Goal: Ask a question

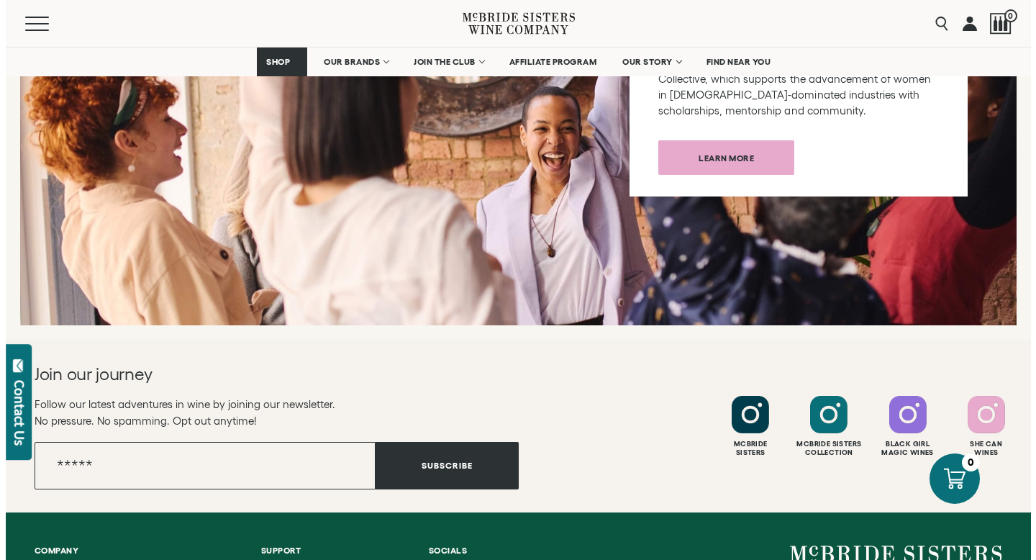
scroll to position [5385, 0]
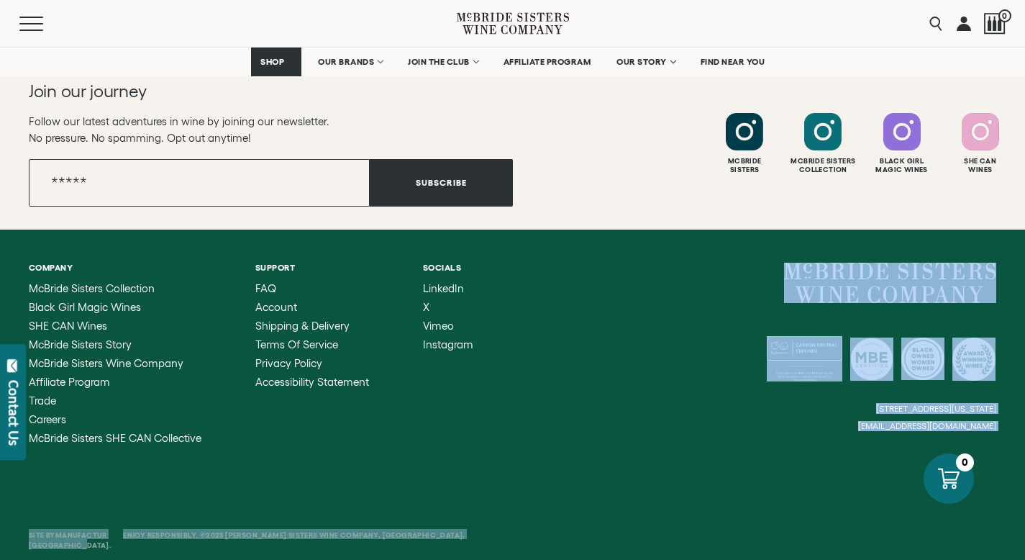
drag, startPoint x: 1035, startPoint y: 36, endPoint x: 1023, endPoint y: 555, distance: 519.4
click at [0, 428] on button "Contact Us" at bounding box center [13, 402] width 26 height 116
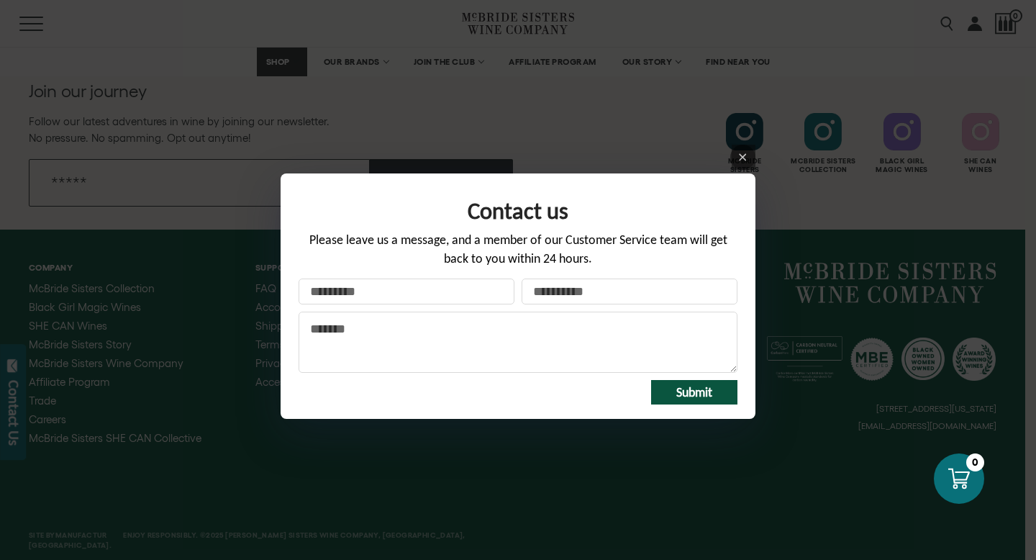
click at [444, 298] on input "Your name" at bounding box center [406, 291] width 216 height 26
type input "********"
click at [671, 294] on input "Your email *" at bounding box center [629, 291] width 216 height 26
type input "**********"
drag, startPoint x: 652, startPoint y: 347, endPoint x: 656, endPoint y: 374, distance: 27.0
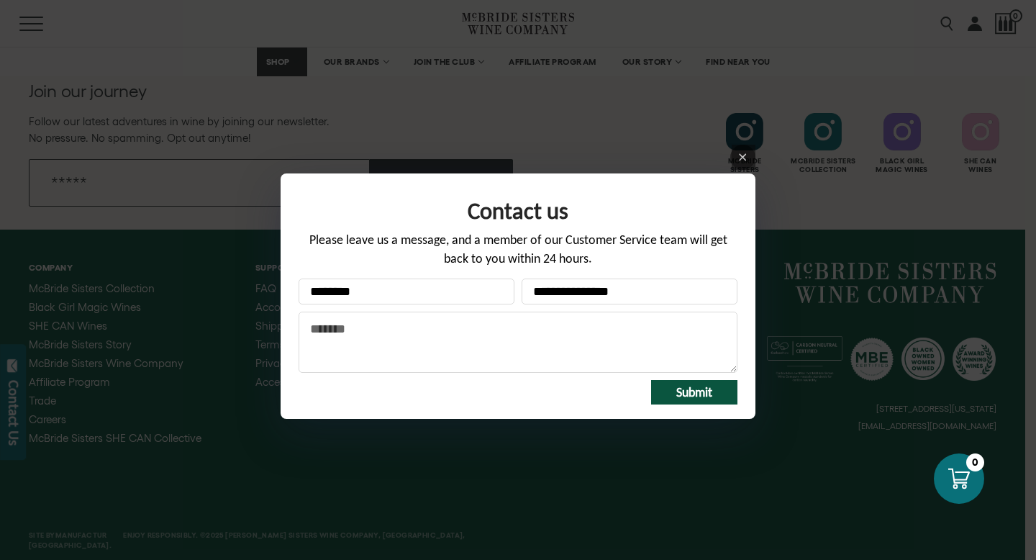
click at [651, 348] on textarea "Message" at bounding box center [517, 341] width 439 height 61
paste textarea "**********"
click at [309, 362] on textarea "Message" at bounding box center [517, 341] width 439 height 61
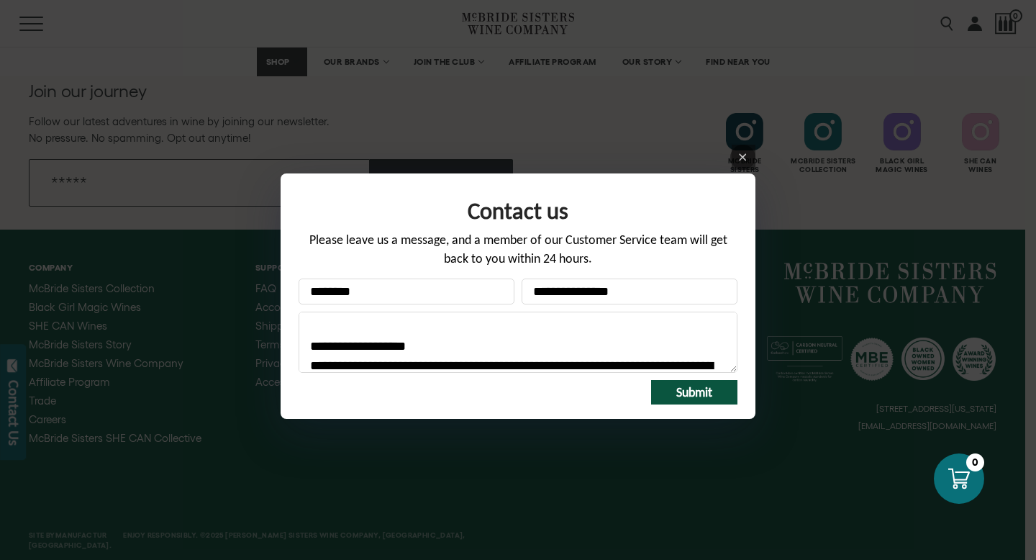
click at [302, 366] on textarea "Message" at bounding box center [517, 341] width 439 height 61
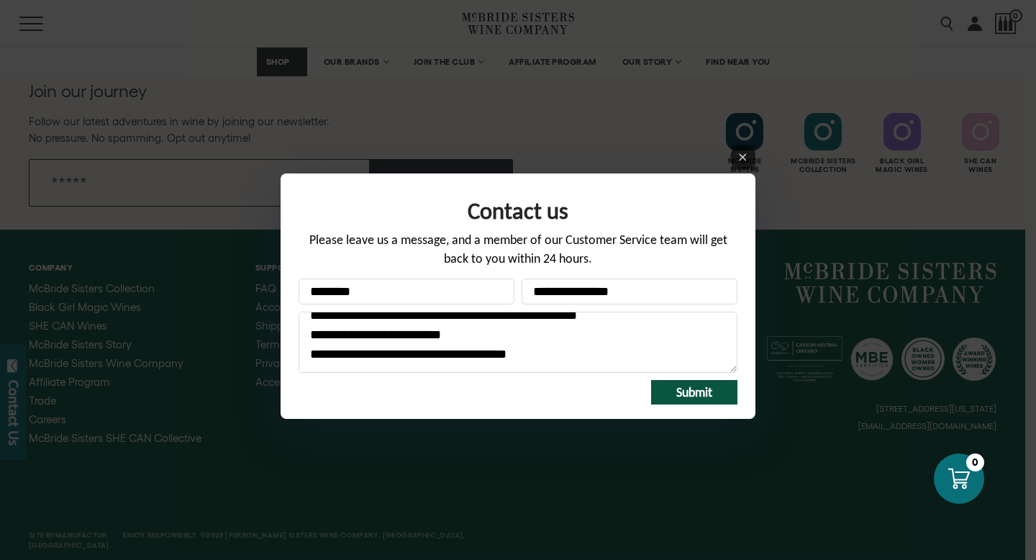
scroll to position [155, 0]
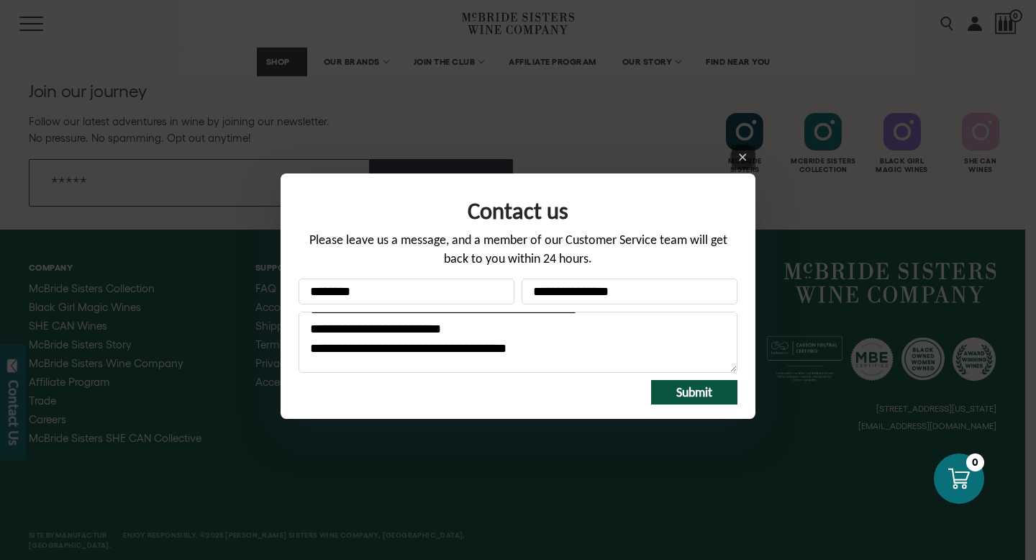
click at [307, 350] on textarea "Message" at bounding box center [517, 341] width 439 height 61
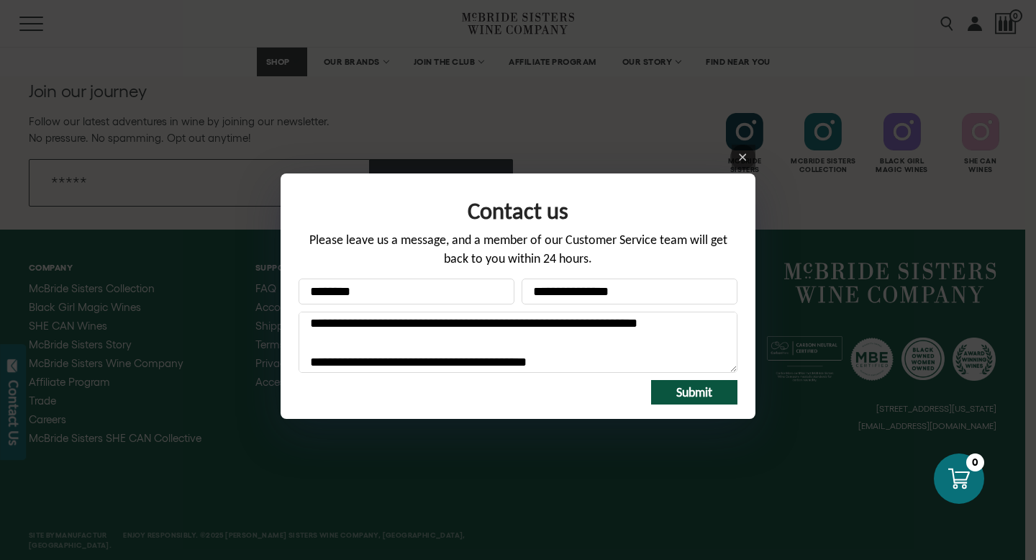
scroll to position [162, 0]
click at [311, 321] on textarea "Message" at bounding box center [517, 341] width 439 height 61
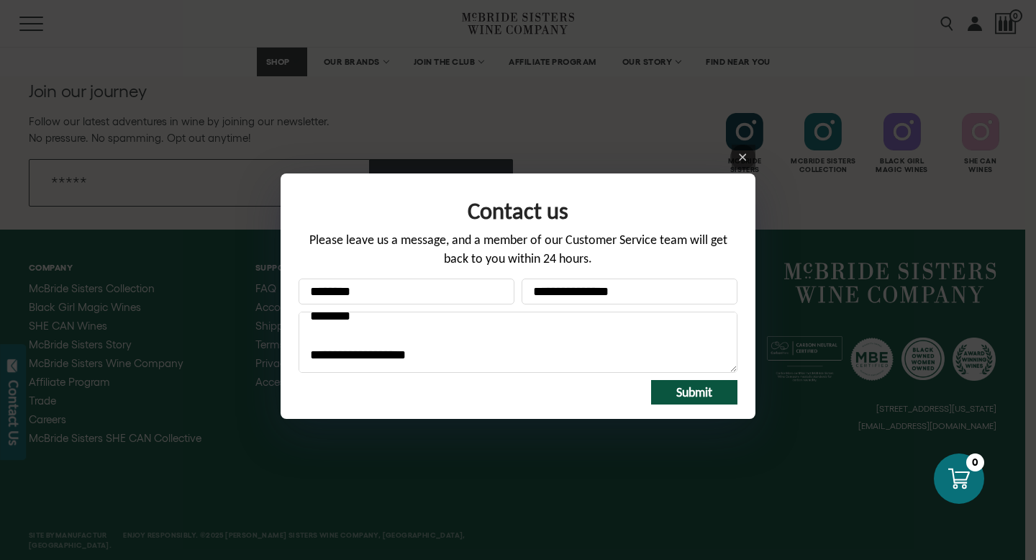
scroll to position [840, 0]
click at [395, 330] on textarea "Message" at bounding box center [517, 341] width 439 height 61
click at [392, 343] on textarea "Message" at bounding box center [517, 341] width 439 height 61
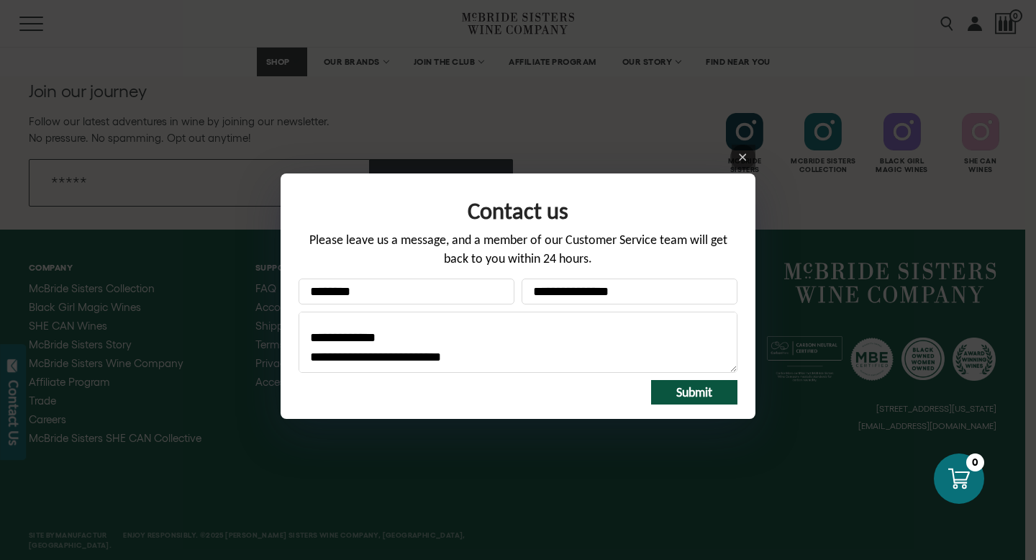
click at [335, 329] on textarea "Message" at bounding box center [517, 341] width 439 height 61
click at [317, 320] on textarea "Message" at bounding box center [517, 341] width 439 height 61
type textarea "**********"
click at [682, 388] on span "Submit" at bounding box center [694, 392] width 36 height 16
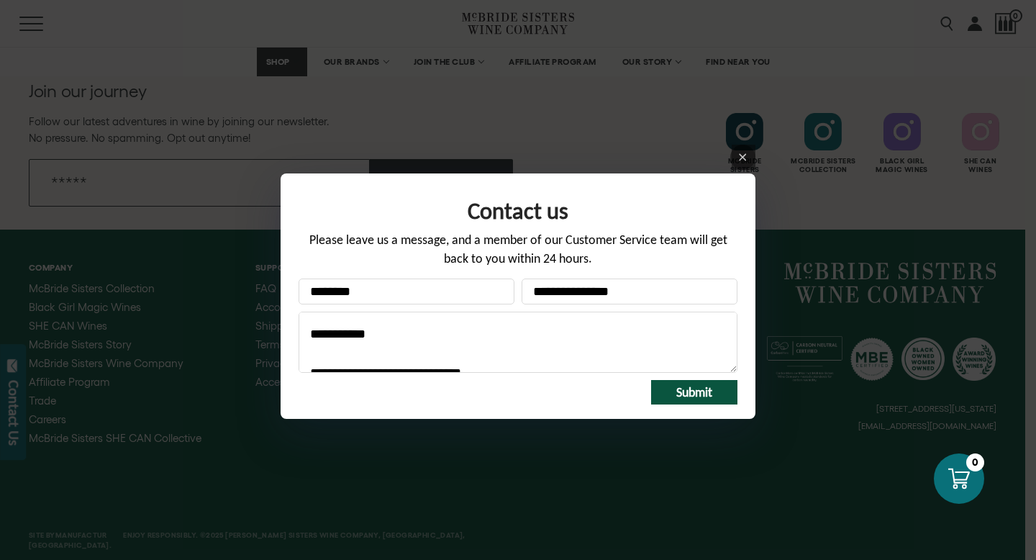
click at [688, 394] on span "Submit" at bounding box center [694, 392] width 36 height 16
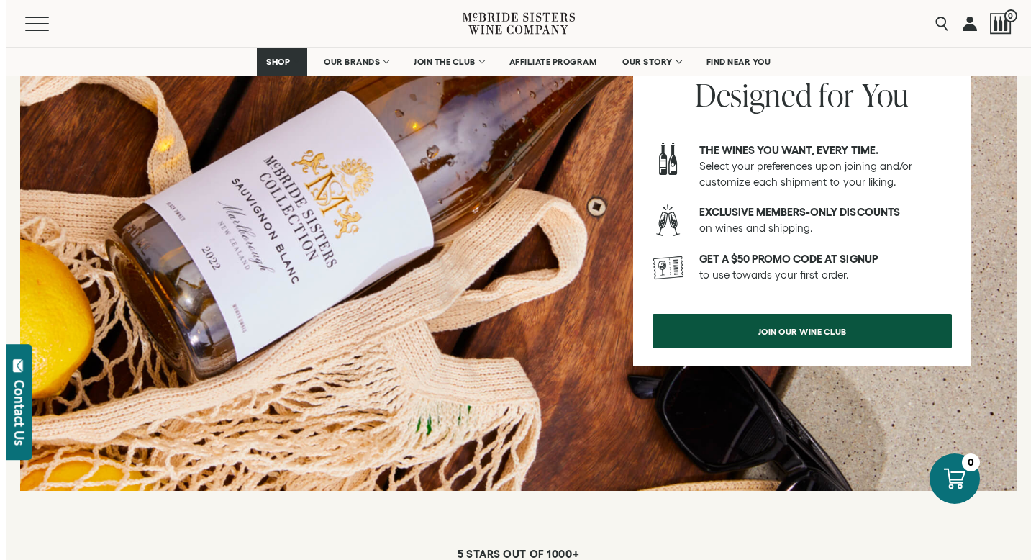
scroll to position [2172, 0]
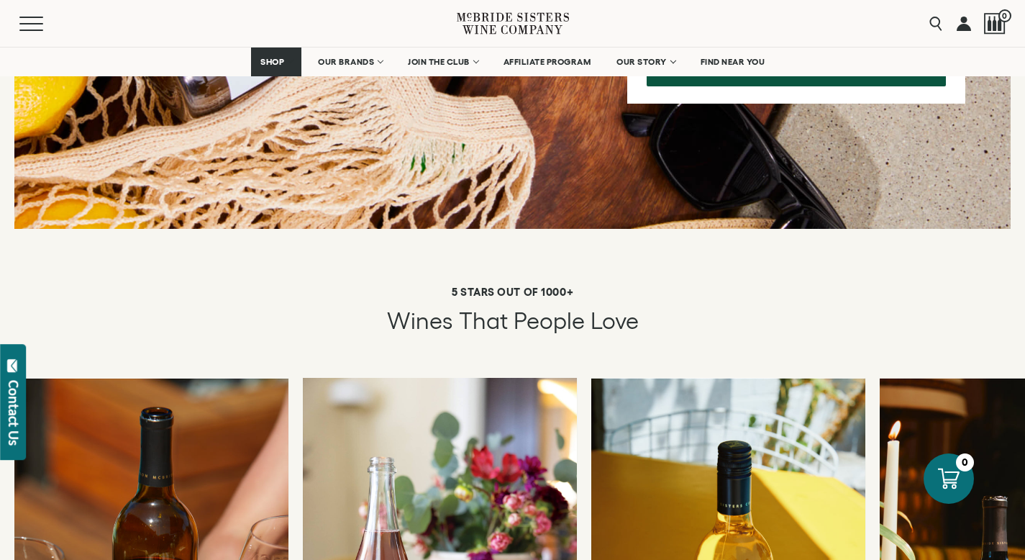
click at [0, 393] on button "Contact Us" at bounding box center [13, 402] width 26 height 116
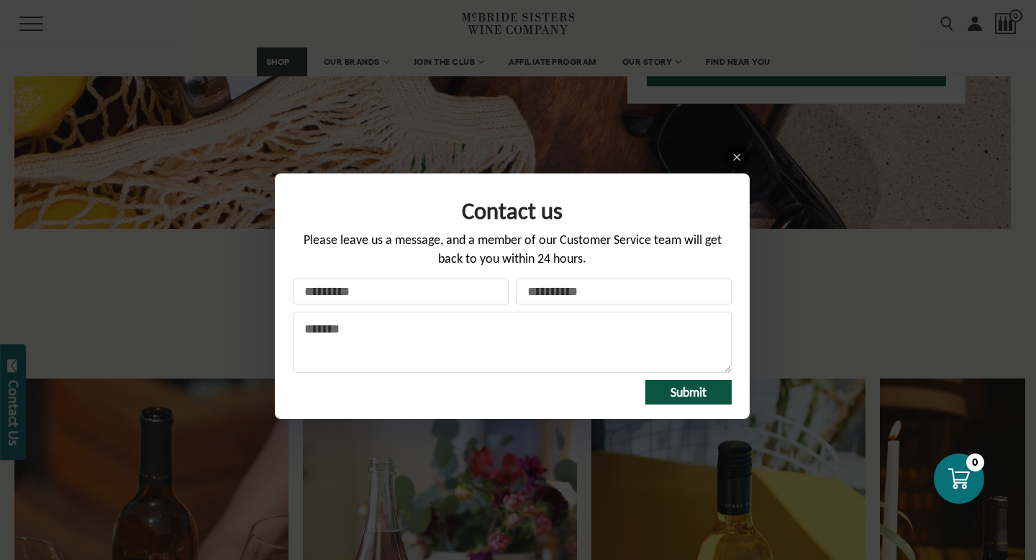
drag, startPoint x: 735, startPoint y: 157, endPoint x: 740, endPoint y: 183, distance: 25.7
click at [734, 163] on link at bounding box center [736, 157] width 25 height 25
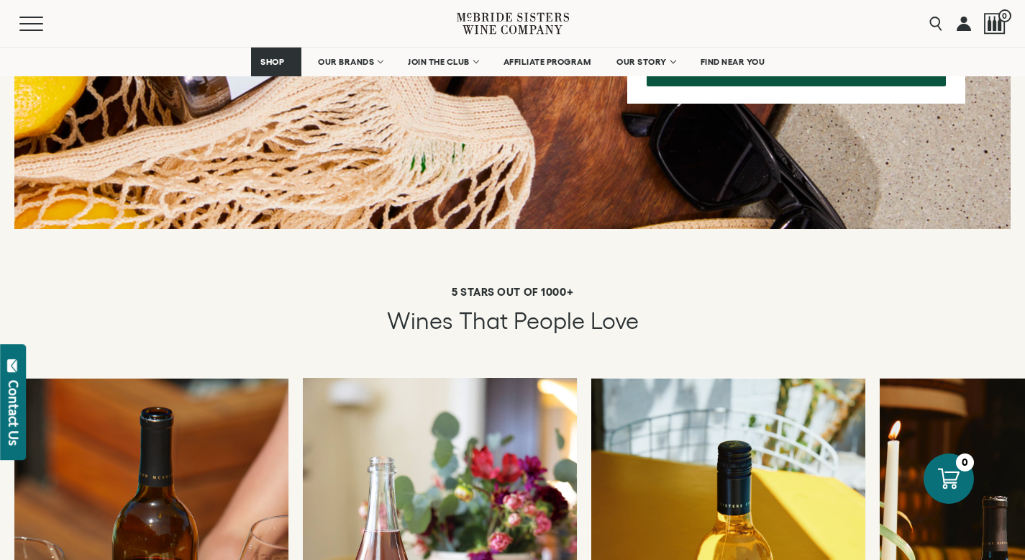
click at [17, 406] on div "Contact Us" at bounding box center [13, 412] width 14 height 65
